Goal: Task Accomplishment & Management: Use online tool/utility

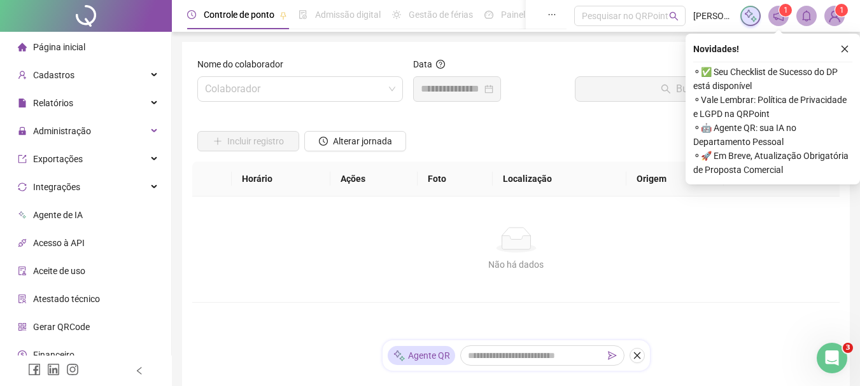
click at [82, 43] on span "Página inicial" at bounding box center [59, 47] width 52 height 10
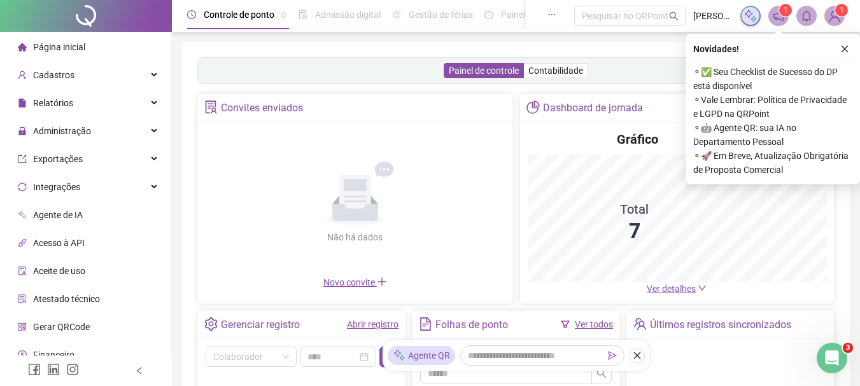
click at [846, 46] on icon "close" at bounding box center [844, 49] width 9 height 9
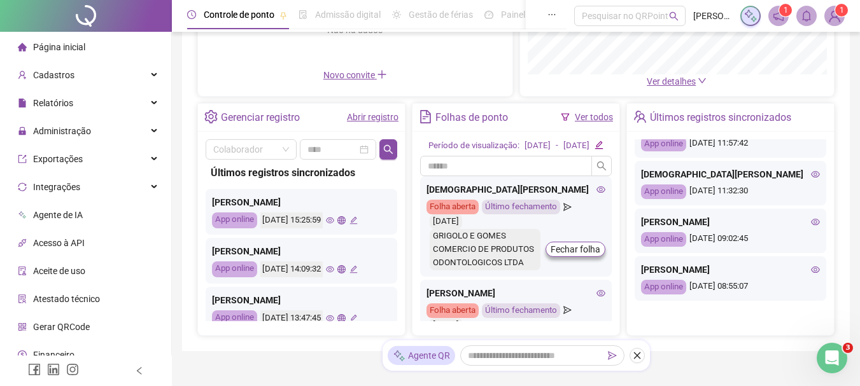
scroll to position [271, 0]
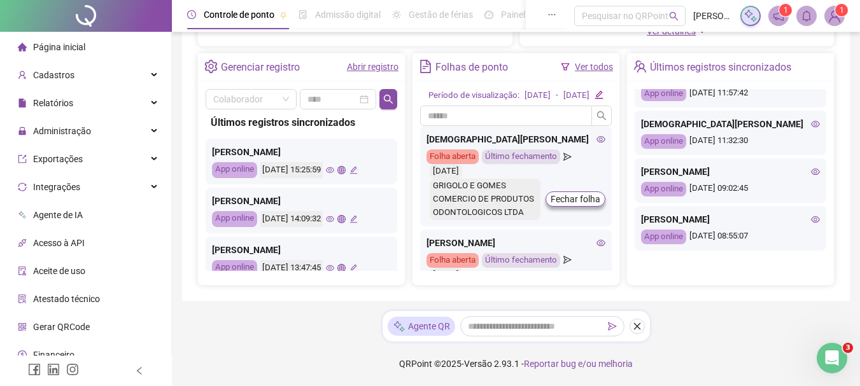
click at [602, 62] on link "Ver todos" at bounding box center [594, 67] width 38 height 10
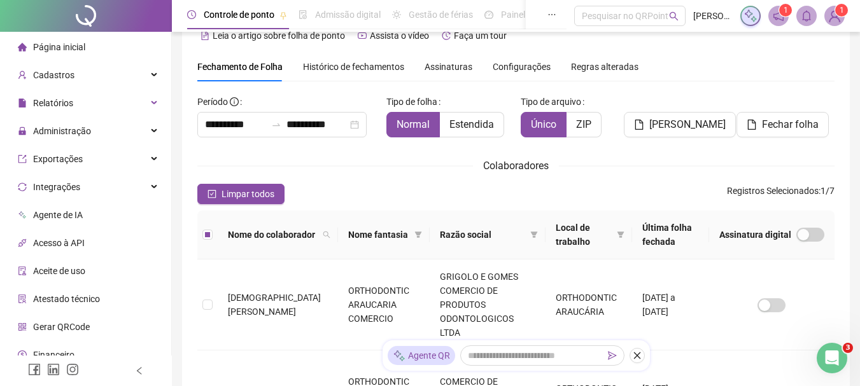
scroll to position [4, 0]
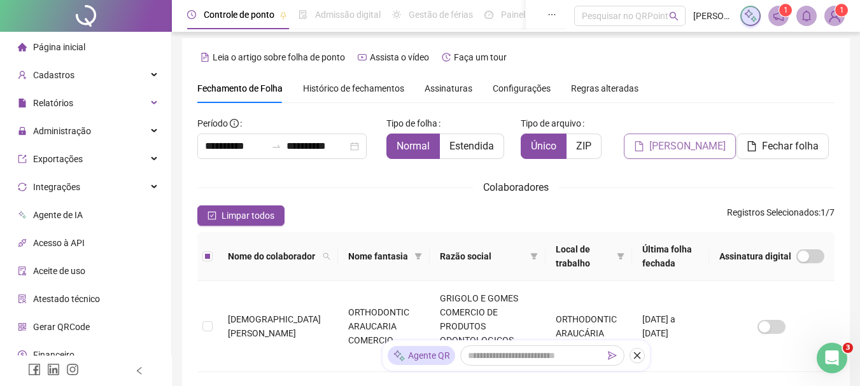
click at [690, 150] on span "[PERSON_NAME]" at bounding box center [687, 146] width 76 height 15
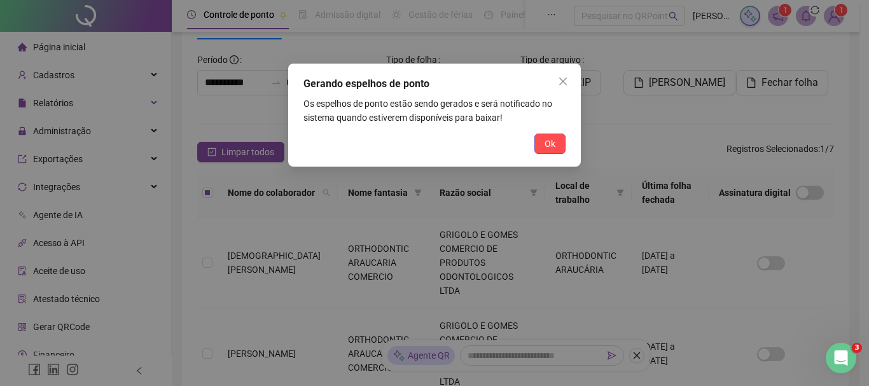
click at [546, 145] on span "Ok" at bounding box center [550, 144] width 11 height 14
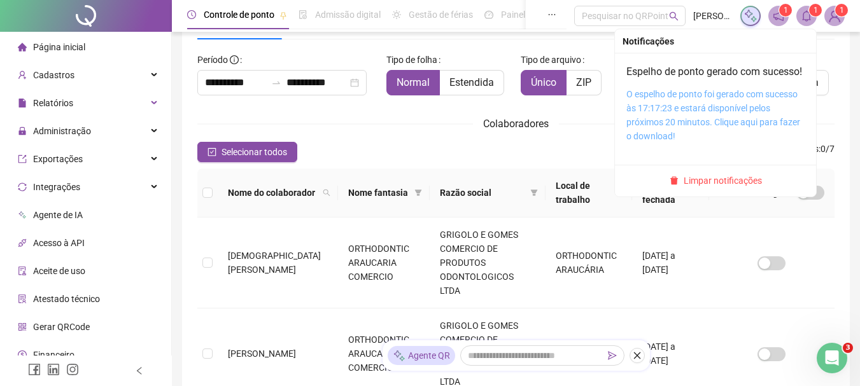
click at [692, 120] on link "O espelho de ponto foi gerado com sucesso às 17:17:23 e estará disponível pelos…" at bounding box center [713, 115] width 174 height 52
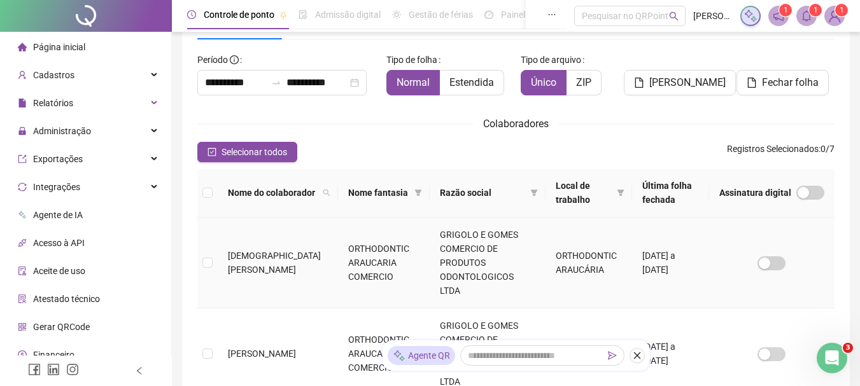
scroll to position [0, 0]
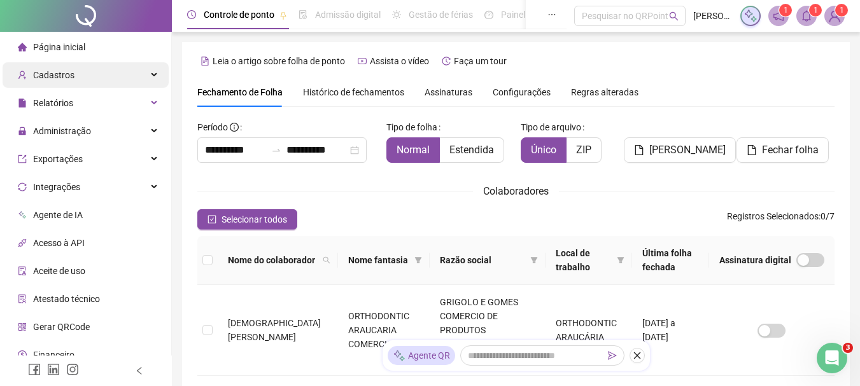
click at [63, 80] on span "Cadastros" at bounding box center [53, 75] width 41 height 10
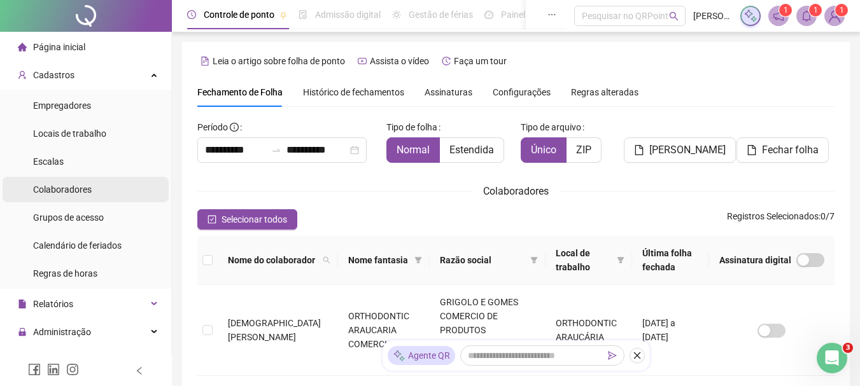
click at [70, 192] on span "Colaboradores" at bounding box center [62, 190] width 59 height 10
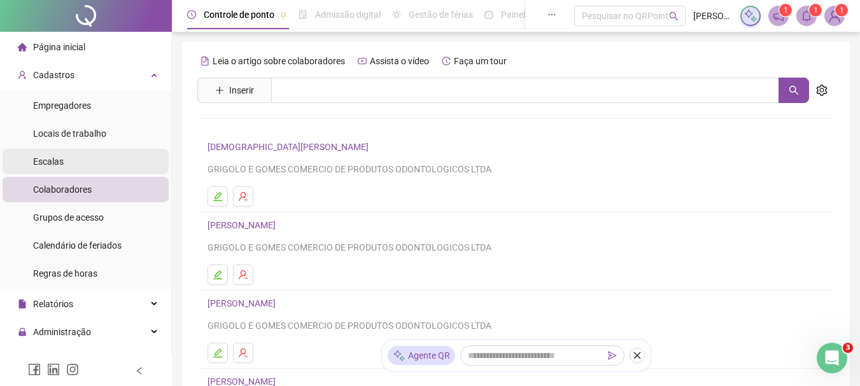
click at [85, 165] on li "Escalas" at bounding box center [86, 161] width 166 height 25
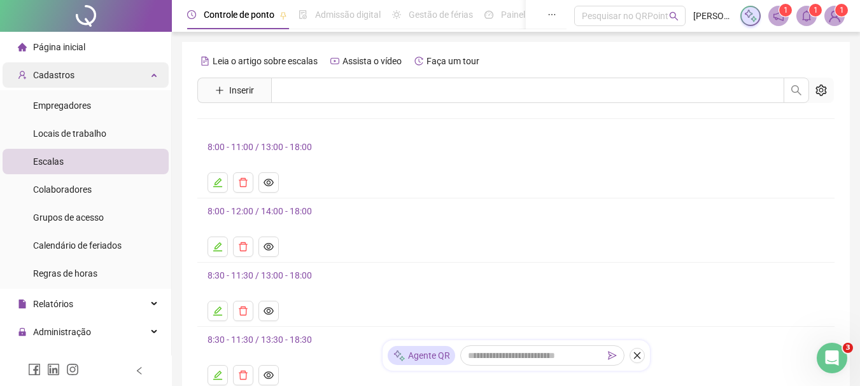
click at [69, 83] on span "Cadastros" at bounding box center [46, 74] width 57 height 25
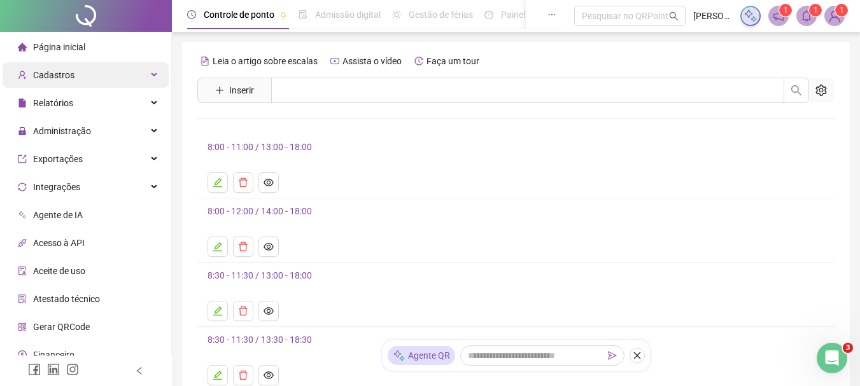
click at [41, 74] on span "Cadastros" at bounding box center [53, 75] width 41 height 10
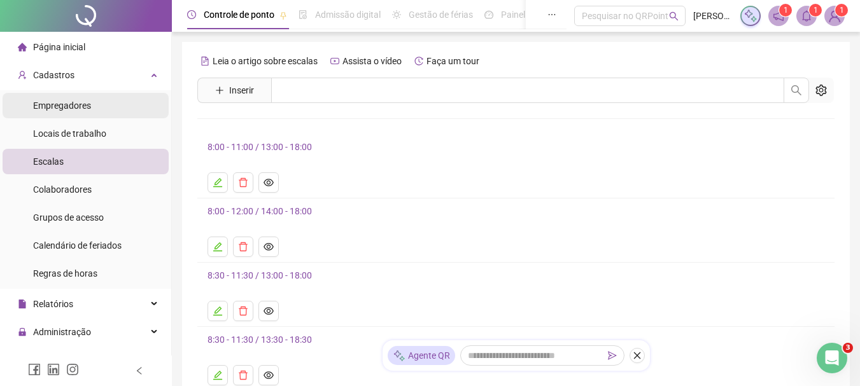
click at [61, 109] on span "Empregadores" at bounding box center [62, 106] width 58 height 10
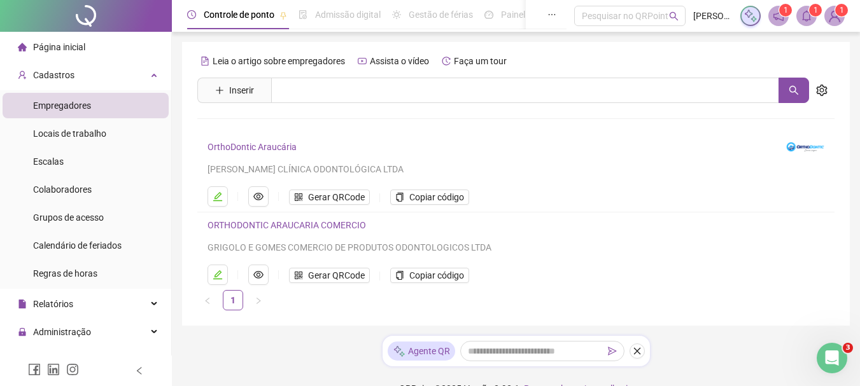
click at [294, 225] on link "ORTHODONTIC ARAUCARIA COMERCIO" at bounding box center [286, 225] width 158 height 10
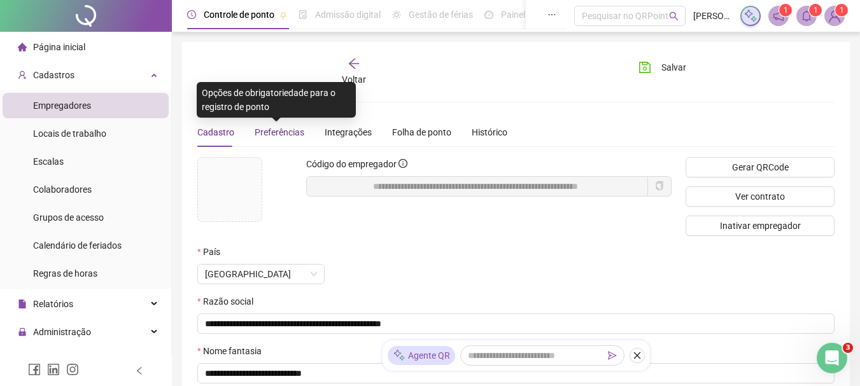
click at [282, 134] on span "Preferências" at bounding box center [280, 132] width 50 height 10
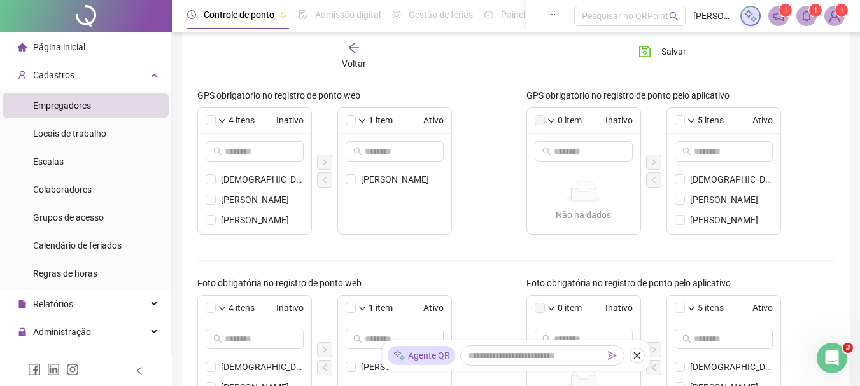
scroll to position [255, 0]
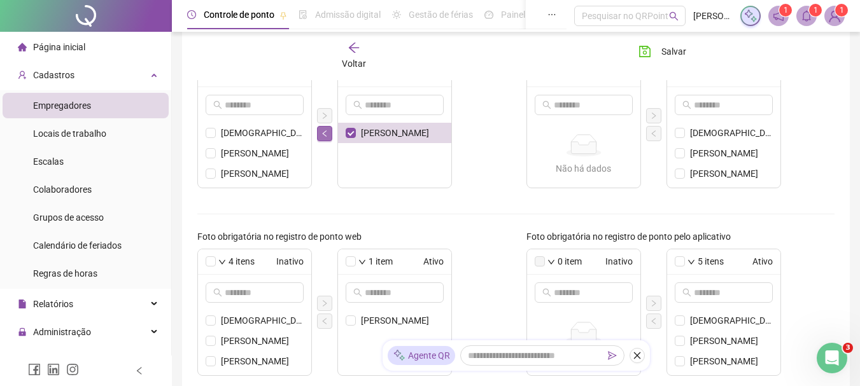
click at [321, 136] on icon "left" at bounding box center [325, 134] width 8 height 8
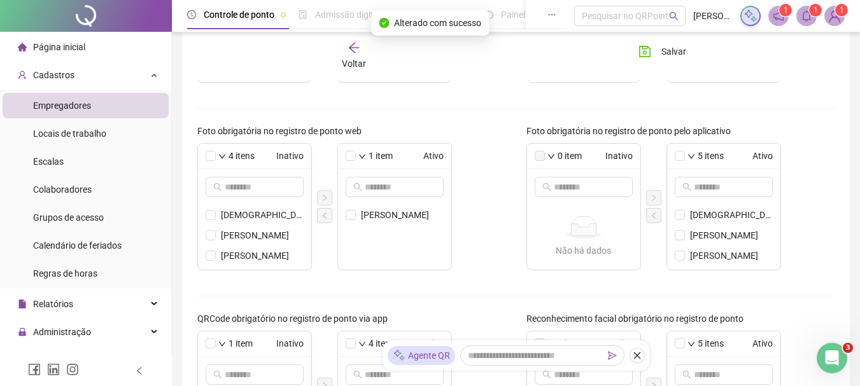
scroll to position [382, 0]
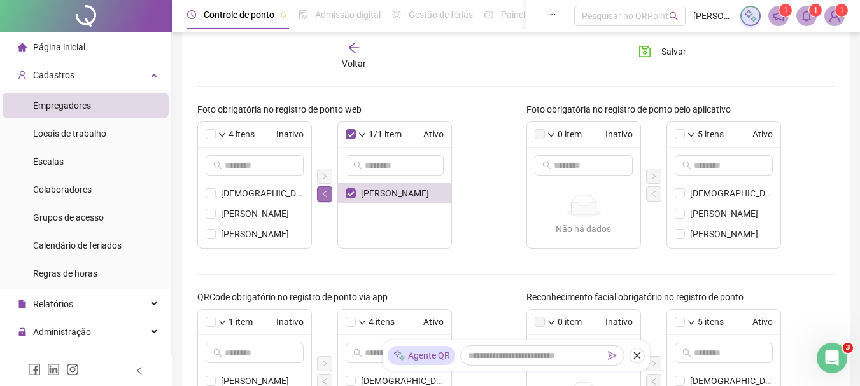
click at [323, 193] on icon "left" at bounding box center [324, 193] width 4 height 6
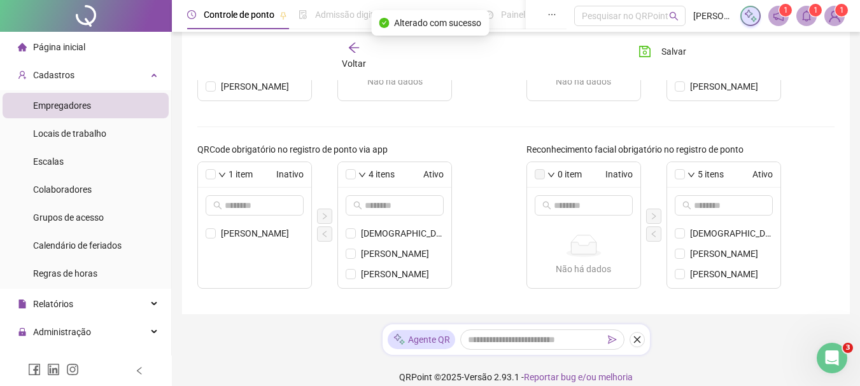
scroll to position [543, 0]
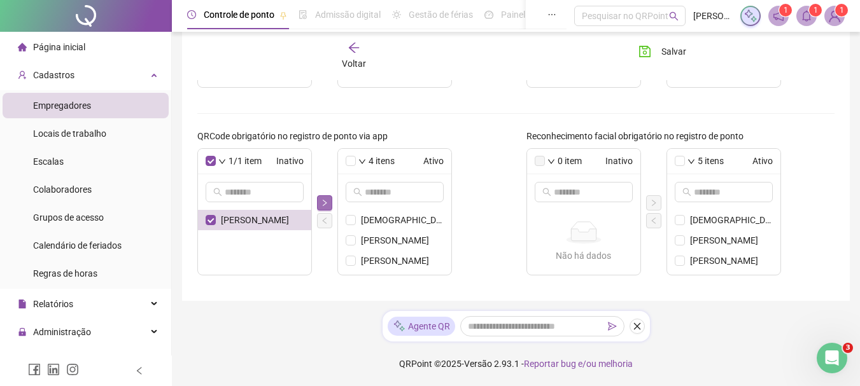
click at [324, 199] on icon "right" at bounding box center [325, 203] width 8 height 8
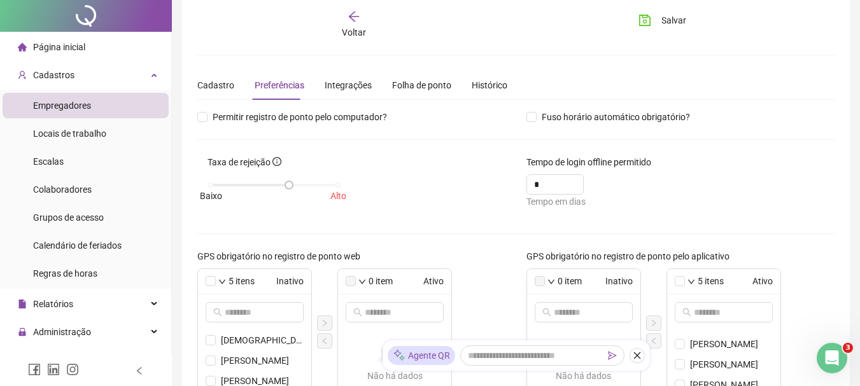
scroll to position [0, 0]
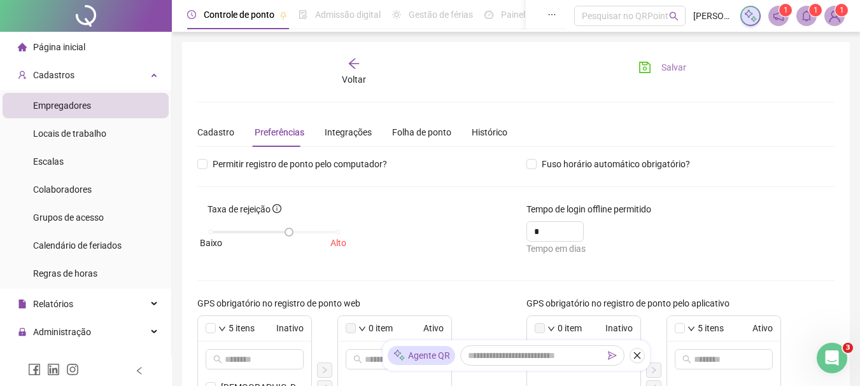
click at [658, 71] on button "Salvar" at bounding box center [662, 67] width 67 height 20
click at [64, 54] on div "Página inicial" at bounding box center [51, 46] width 67 height 25
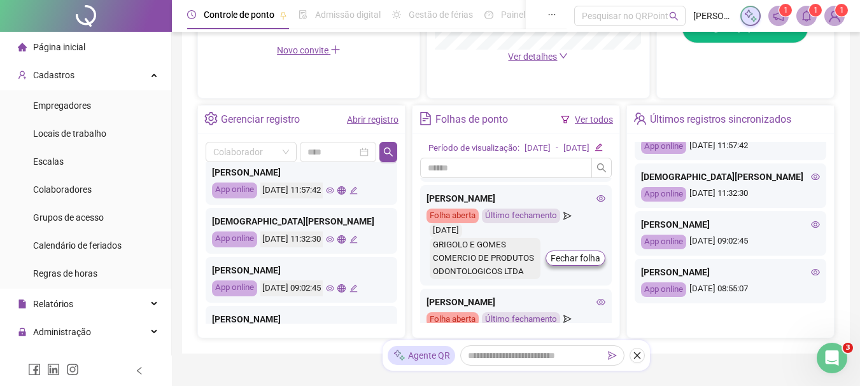
scroll to position [295, 0]
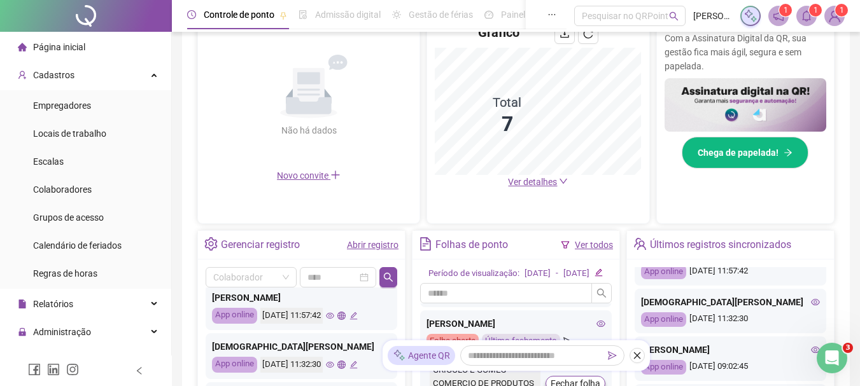
click at [592, 242] on link "Ver todos" at bounding box center [594, 245] width 38 height 10
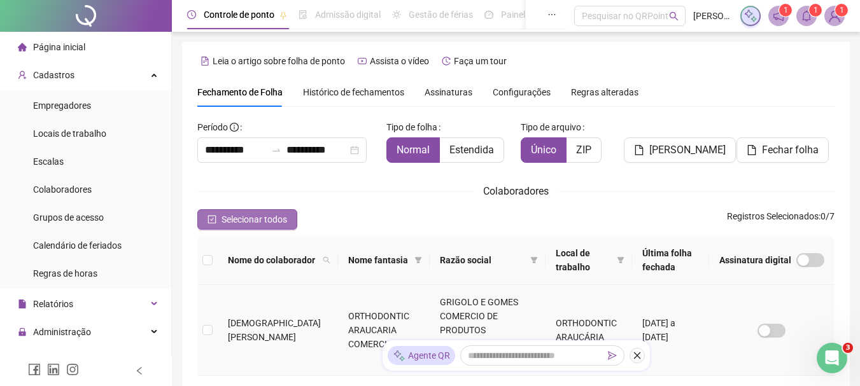
scroll to position [67, 0]
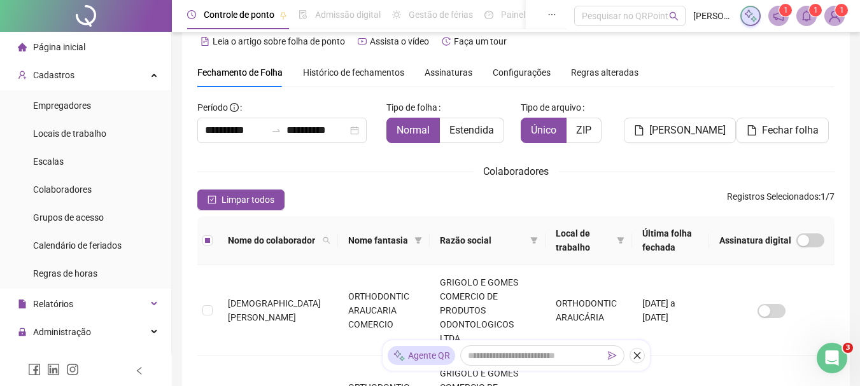
scroll to position [4, 0]
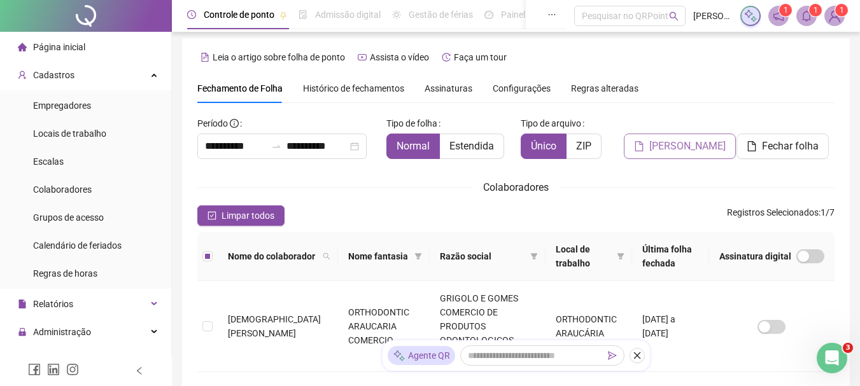
click at [681, 146] on span "[PERSON_NAME]" at bounding box center [687, 146] width 76 height 15
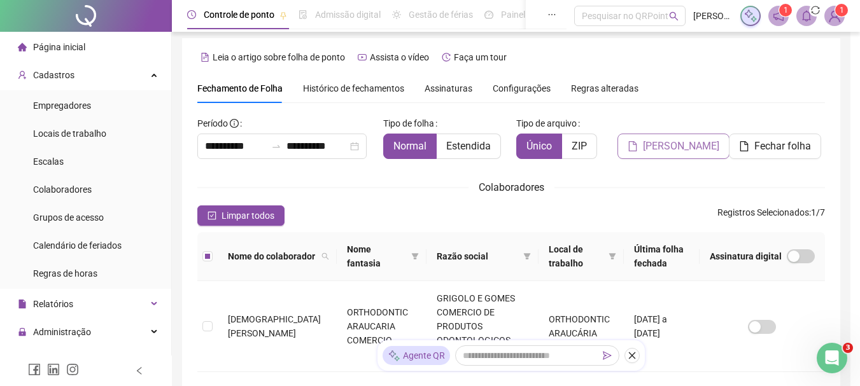
scroll to position [67, 0]
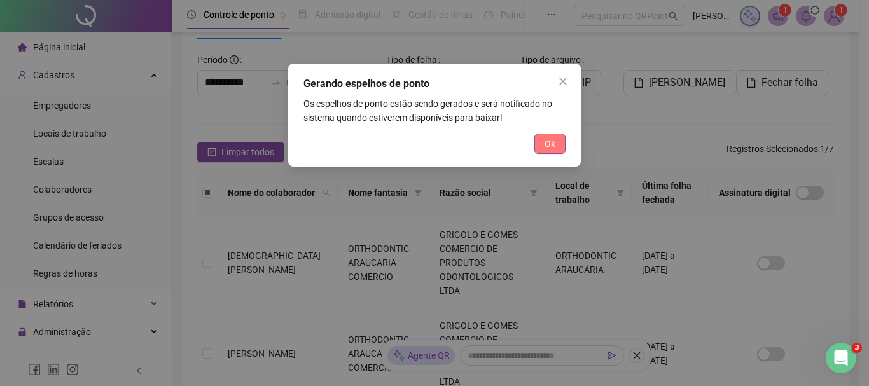
click at [549, 146] on span "Ok" at bounding box center [550, 144] width 11 height 14
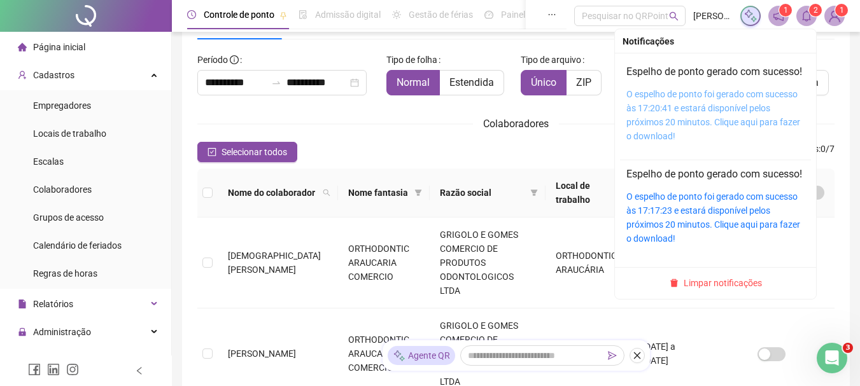
click at [677, 108] on link "O espelho de ponto foi gerado com sucesso às 17:20:41 e estará disponível pelos…" at bounding box center [713, 115] width 174 height 52
